Goal: Information Seeking & Learning: Find specific fact

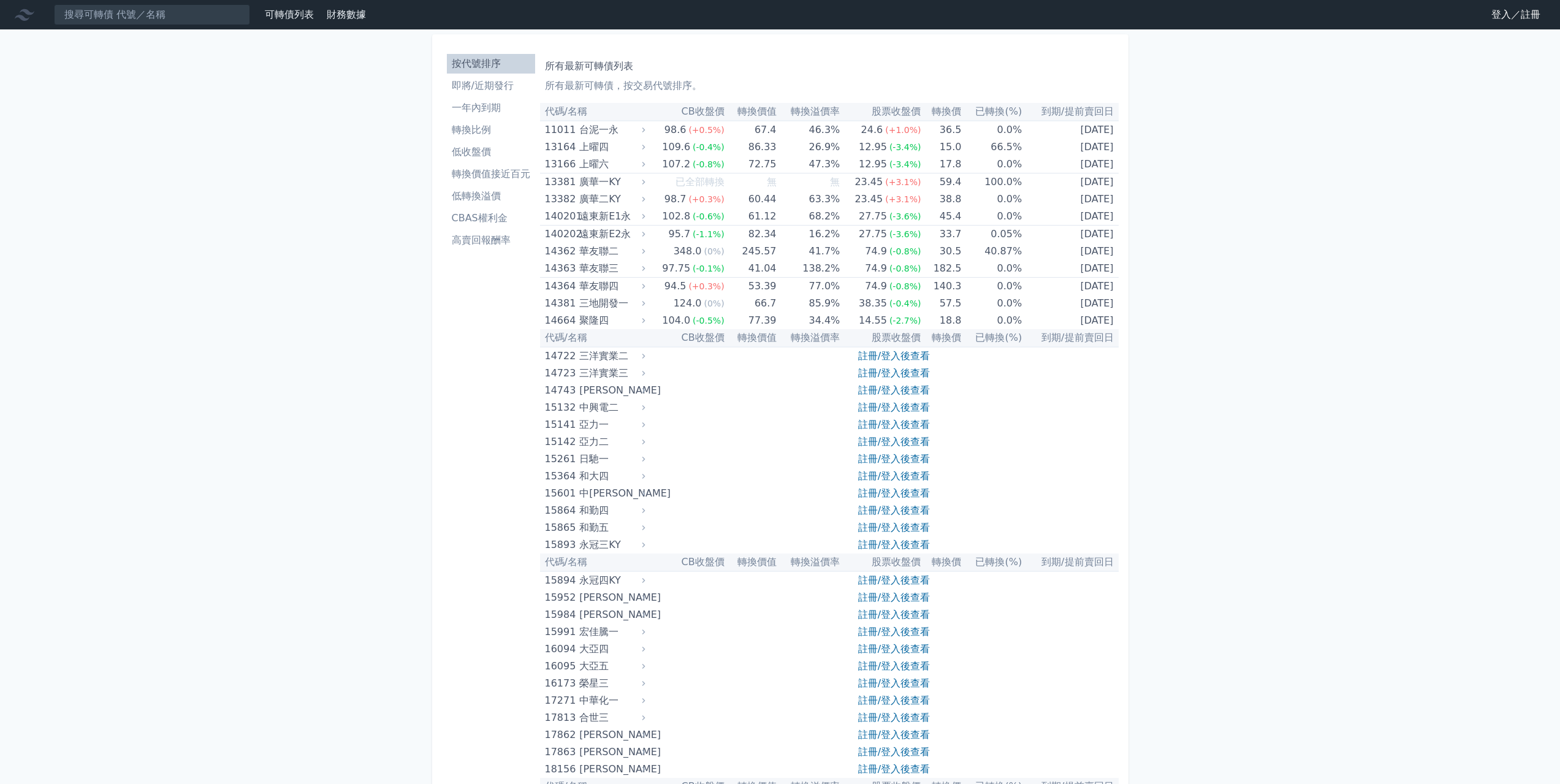
click at [147, 26] on nav "可轉債列表 財務數據 可轉債列表 財務數據 登入／註冊 登入／註冊" at bounding box center [780, 15] width 1560 height 29
drag, startPoint x: 150, startPoint y: 18, endPoint x: 157, endPoint y: 16, distance: 7.3
click at [150, 18] on input at bounding box center [152, 15] width 196 height 21
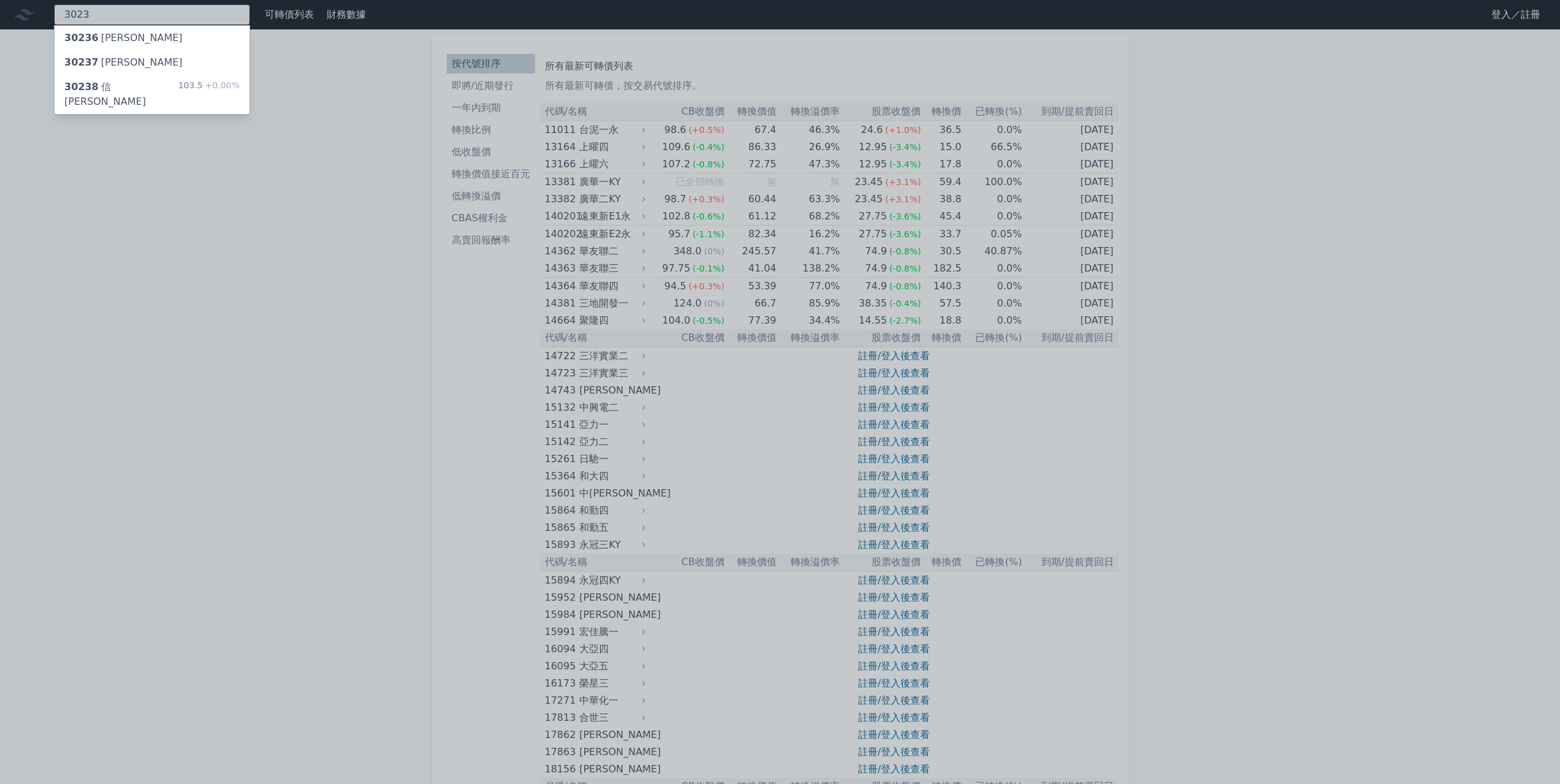
type input "3023"
click at [140, 87] on div "30238 信邦八 103.5 +0.00%" at bounding box center [152, 94] width 195 height 39
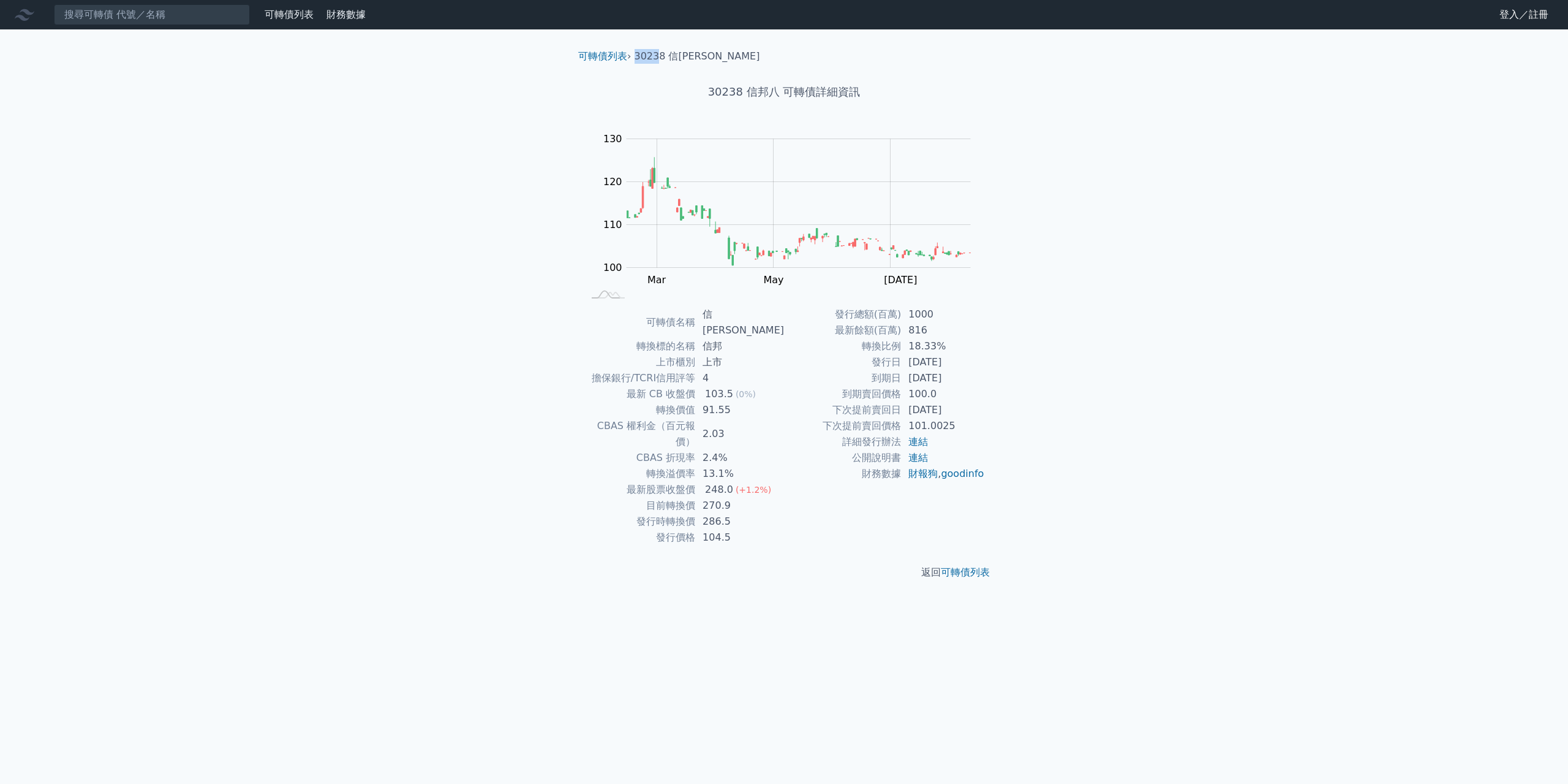
drag, startPoint x: 637, startPoint y: 57, endPoint x: 659, endPoint y: 51, distance: 22.8
click at [659, 51] on li "30238 信[PERSON_NAME]" at bounding box center [698, 56] width 126 height 15
copy li "3023"
